Goal: Register for event/course

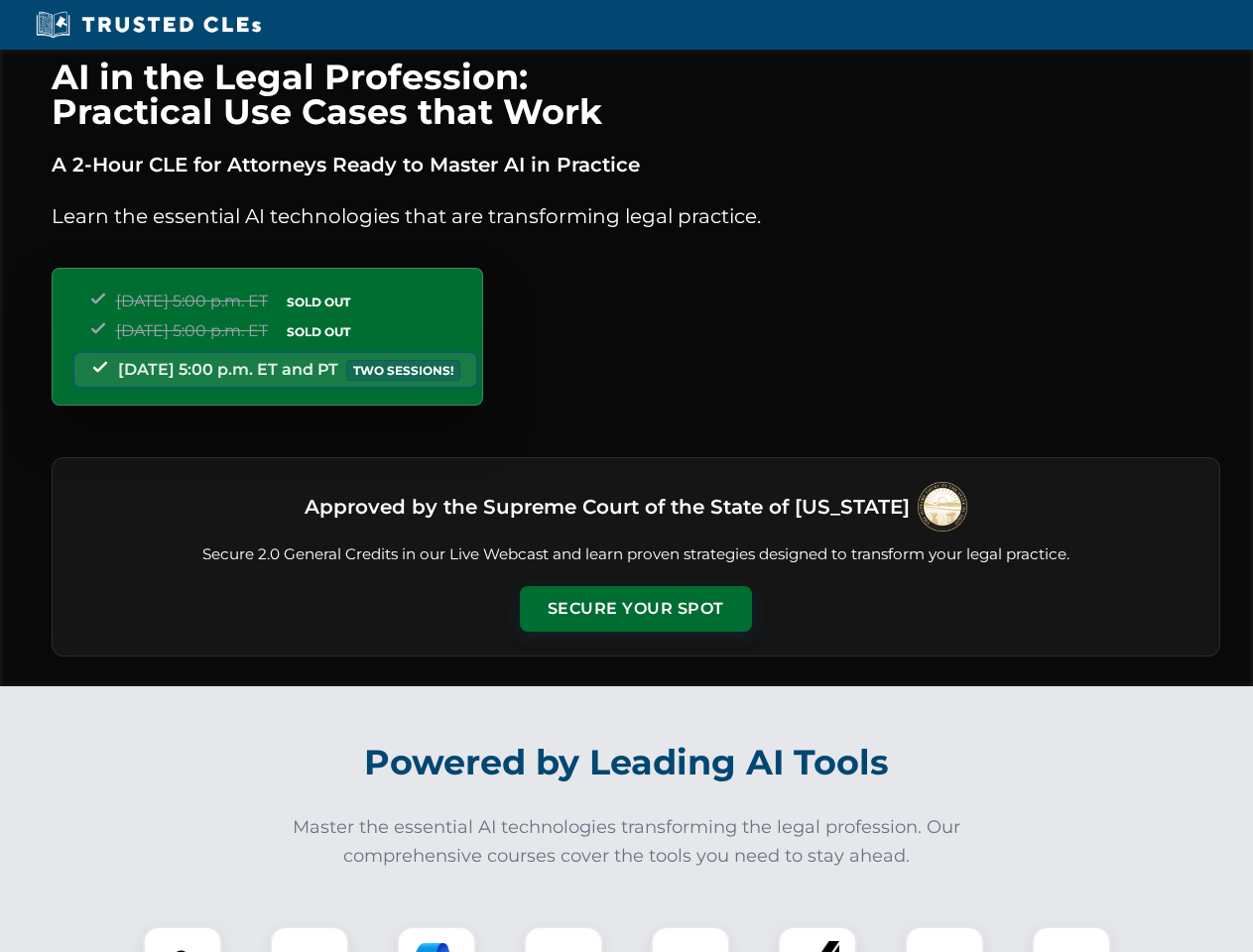
click at [635, 609] on button "Secure Your Spot" at bounding box center [636, 609] width 232 height 46
click at [183, 939] on img at bounding box center [183, 966] width 58 height 58
click at [310, 939] on div at bounding box center [309, 965] width 79 height 79
